Goal: Find specific page/section

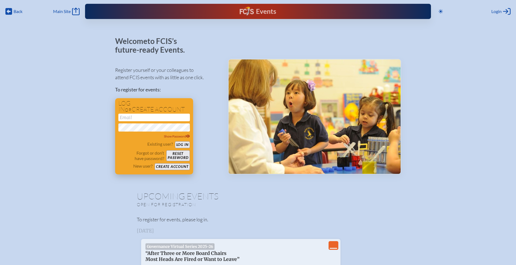
type input "[EMAIL_ADDRESS][DOMAIN_NAME]"
click at [184, 145] on button "Log in" at bounding box center [182, 144] width 15 height 7
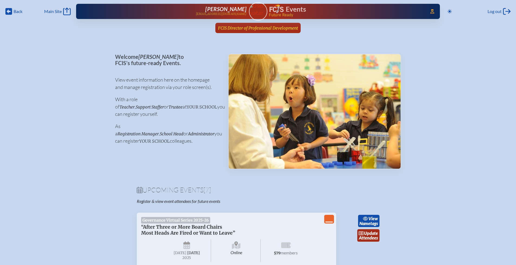
click at [242, 28] on span "FCIS Director of Professional Development" at bounding box center [258, 27] width 80 height 5
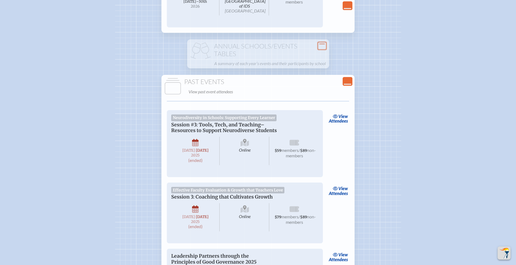
scroll to position [667, 0]
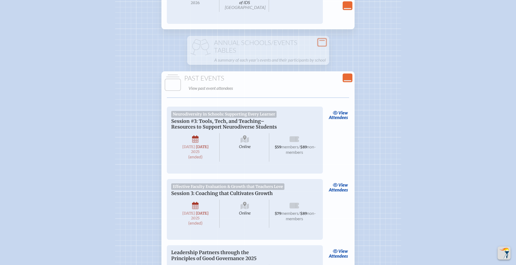
click at [333, 121] on link "view Attendees" at bounding box center [338, 115] width 22 height 12
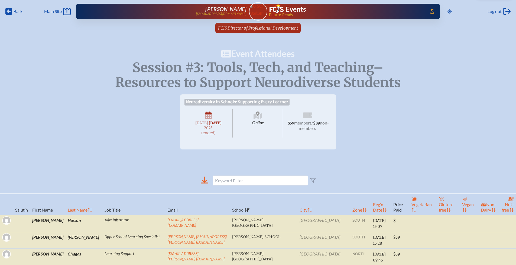
click at [205, 184] on icon at bounding box center [205, 180] width 8 height 8
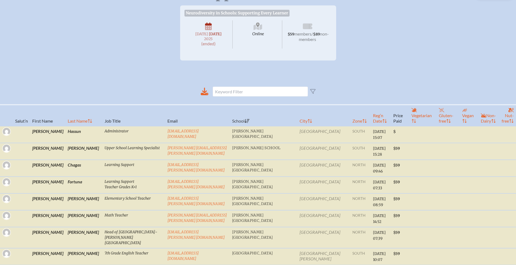
scroll to position [89, 0]
